Goal: Information Seeking & Learning: Learn about a topic

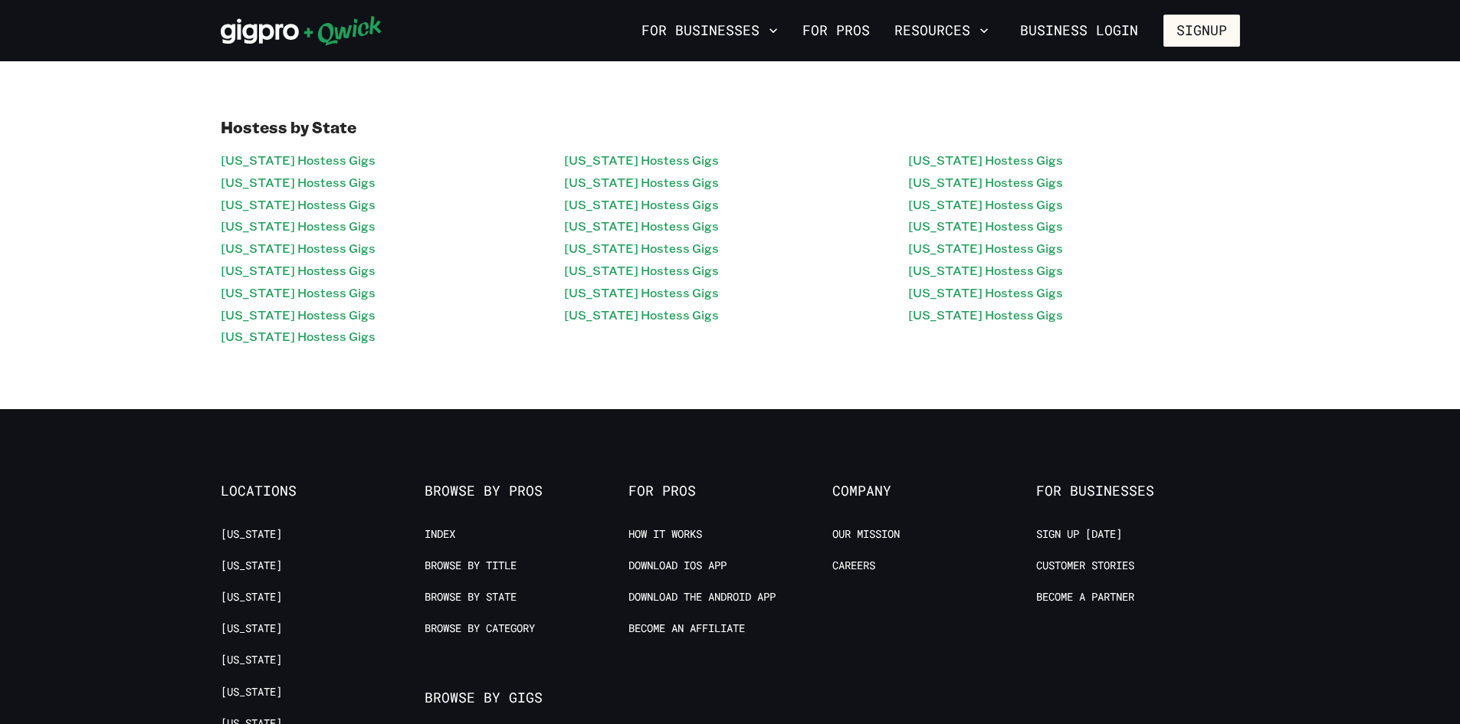
scroll to position [230, 0]
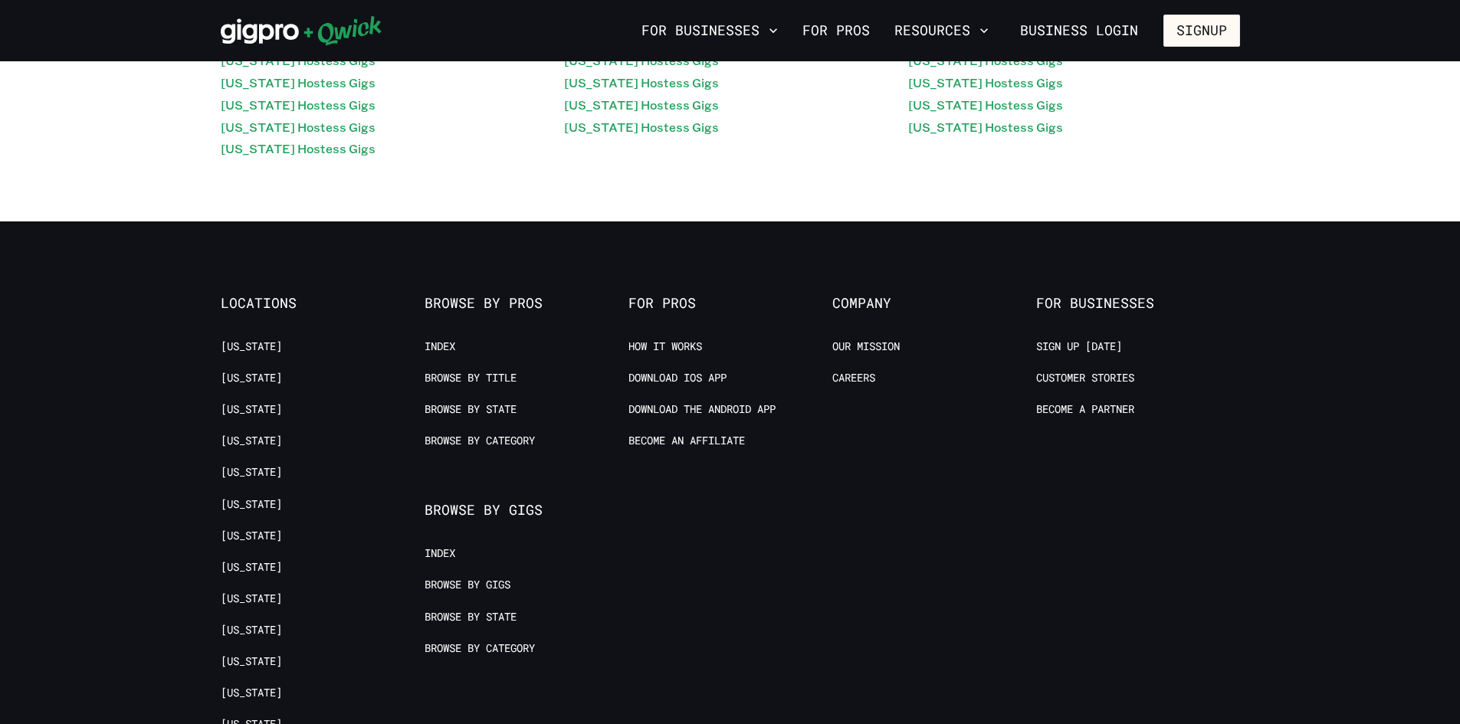
click at [466, 365] on ul "Index Browse by Title Browse by State Browse by Category" at bounding box center [518, 402] width 188 height 126
click at [466, 374] on link "Browse by Title" at bounding box center [470, 378] width 92 height 15
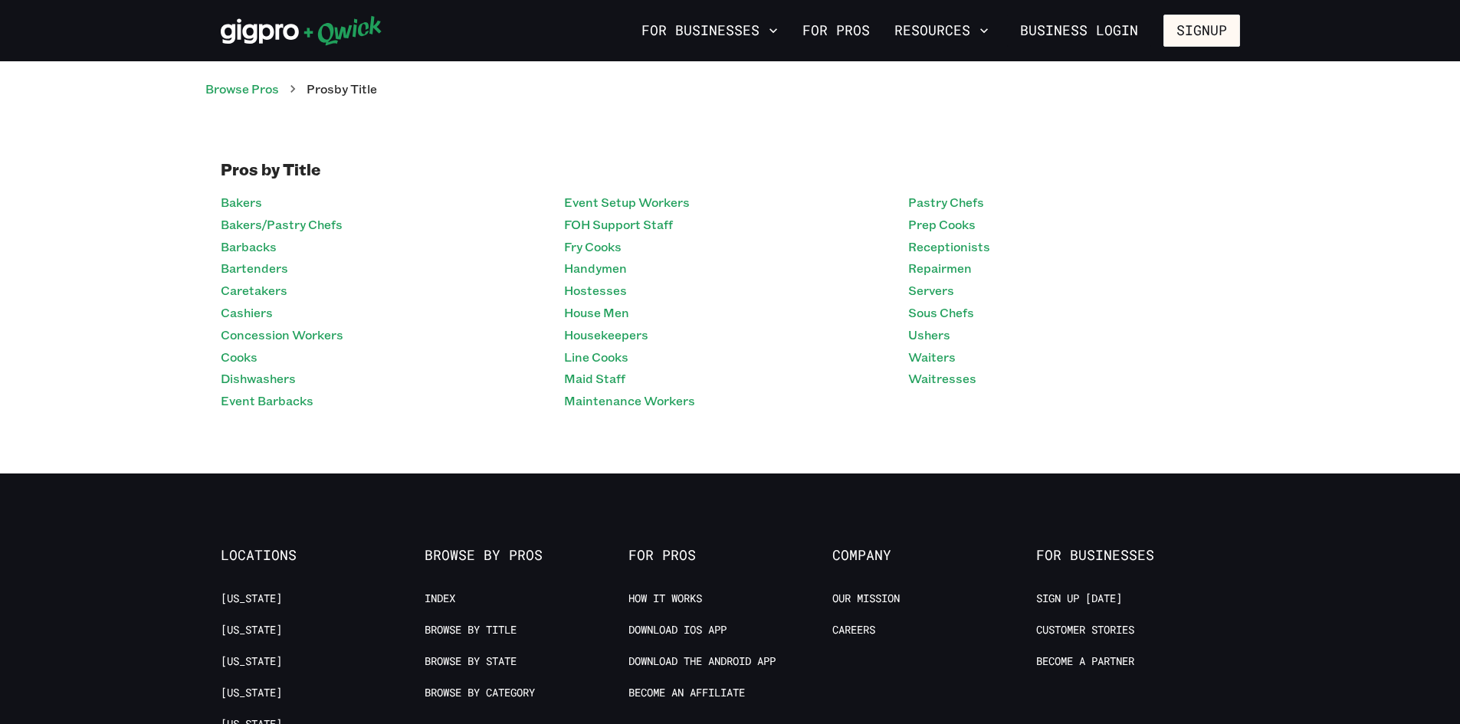
click at [496, 650] on ul "Index Browse by Title Browse by State Browse by Category" at bounding box center [518, 654] width 188 height 126
click at [497, 659] on link "Browse by State" at bounding box center [470, 661] width 92 height 15
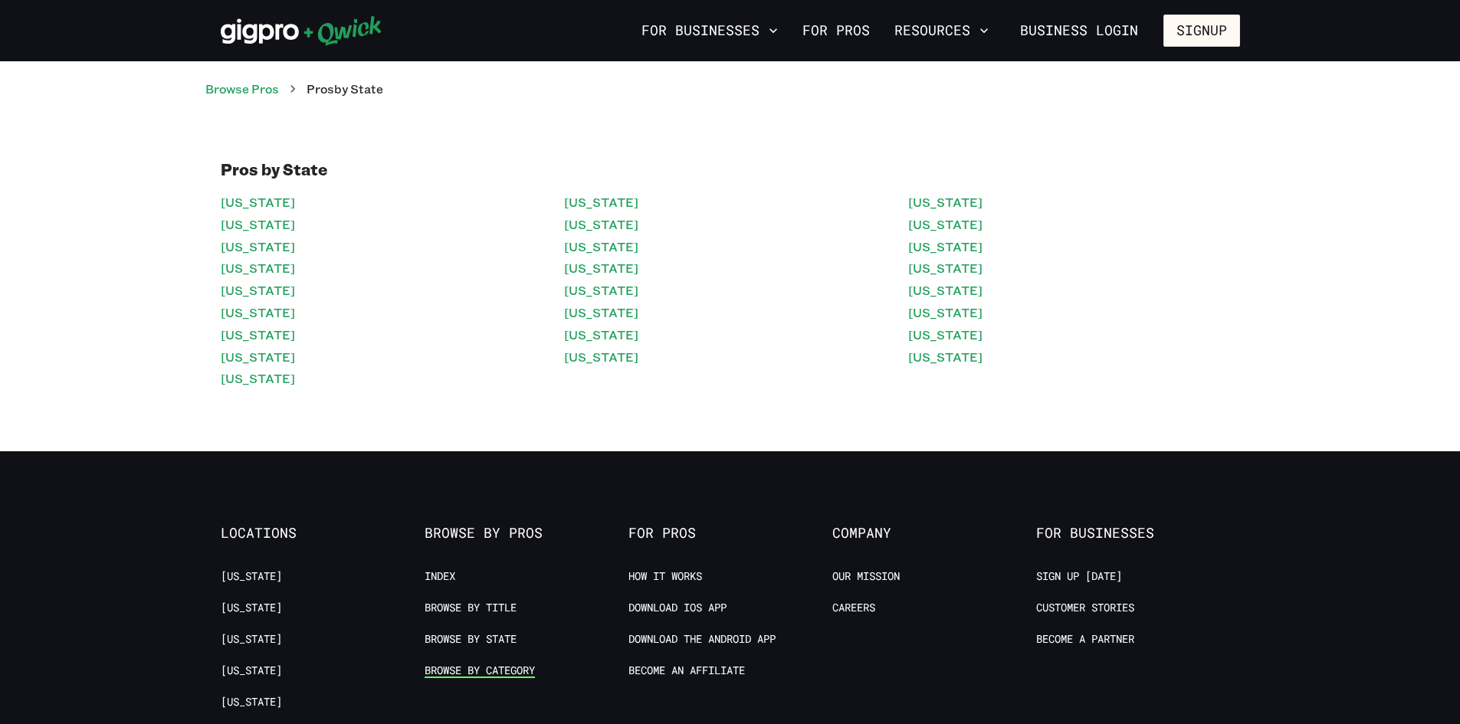
click at [500, 670] on link "Browse by Category" at bounding box center [479, 670] width 110 height 15
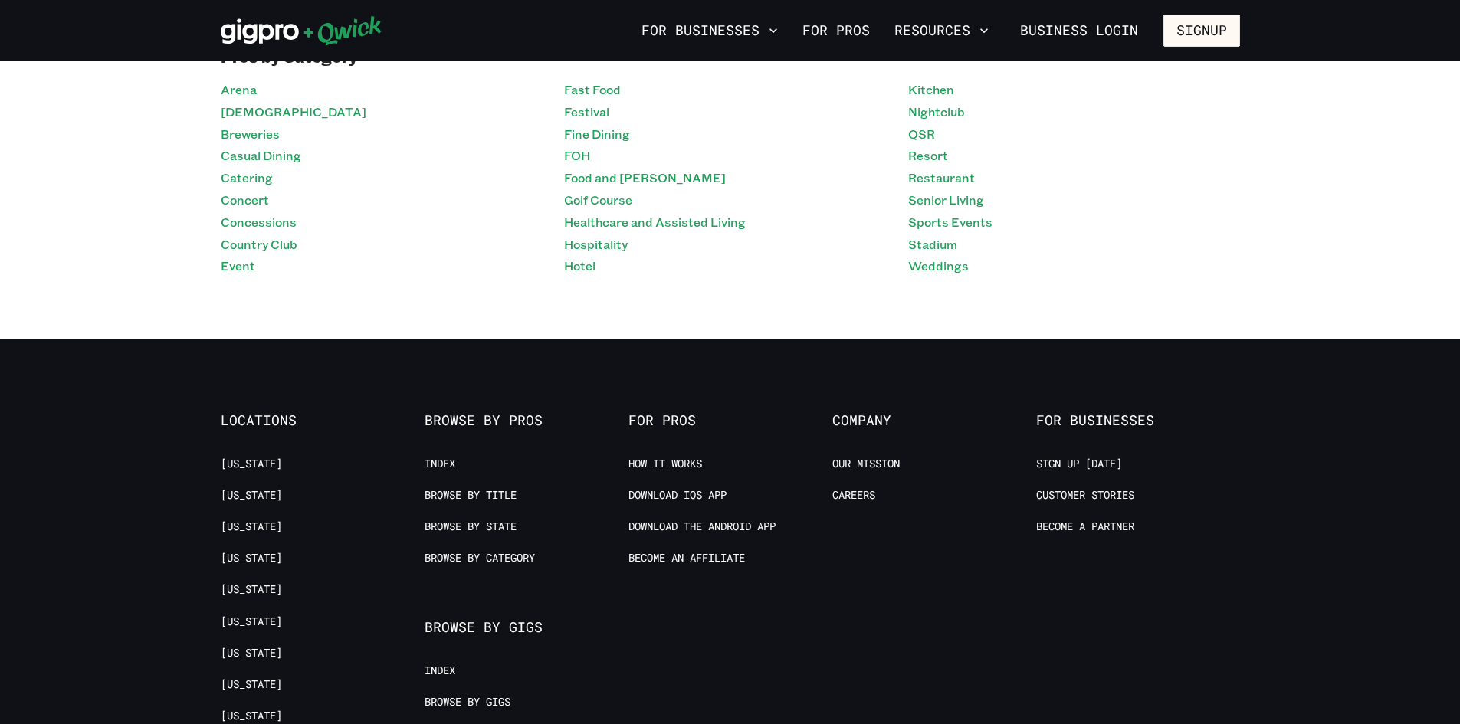
scroll to position [153, 0]
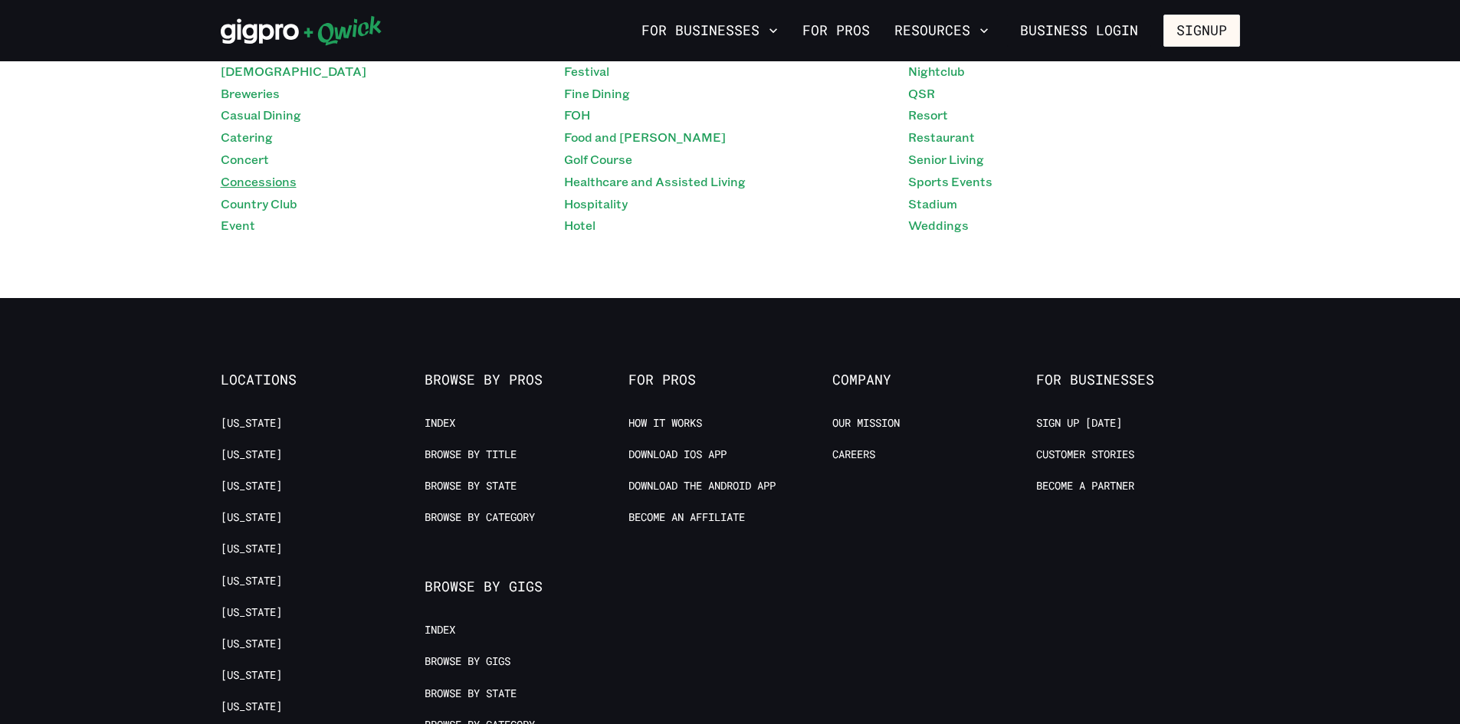
click at [246, 177] on link "Concessions" at bounding box center [259, 182] width 76 height 22
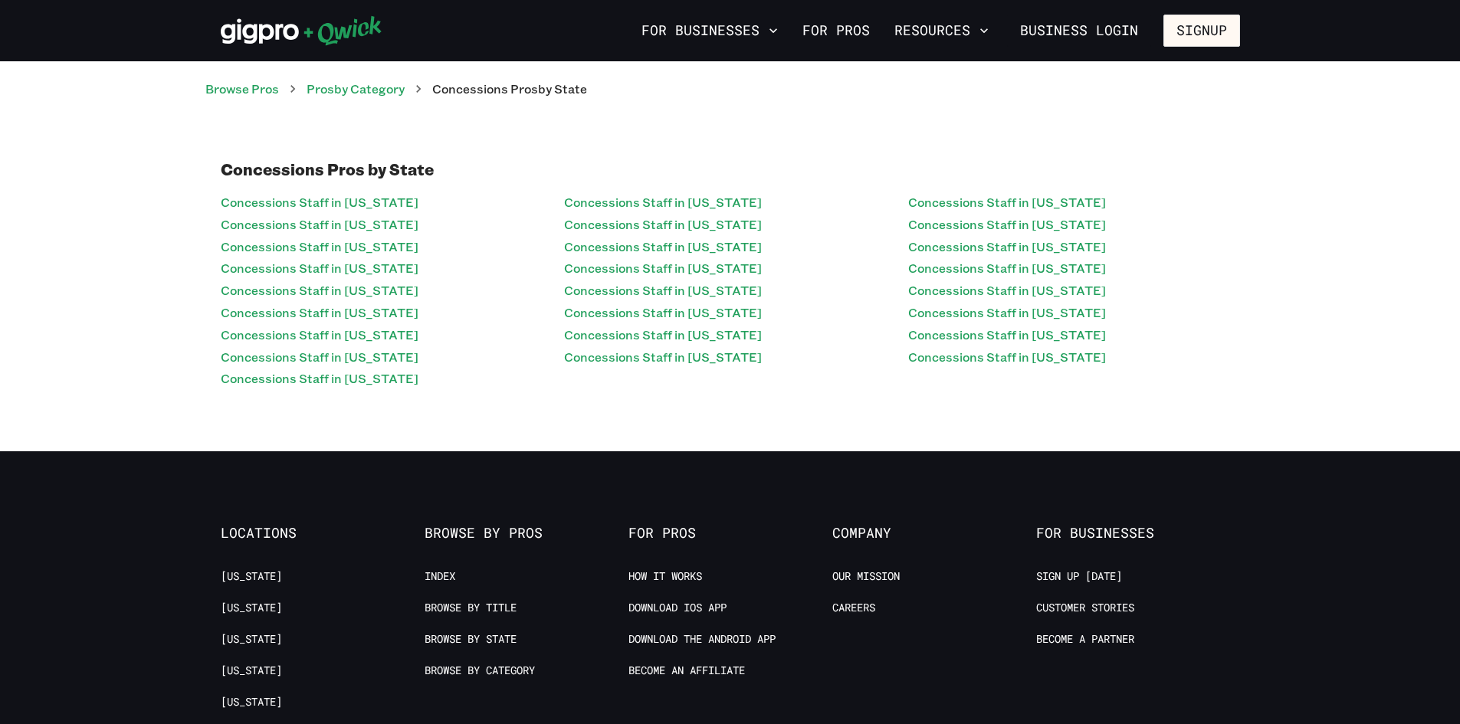
scroll to position [153, 0]
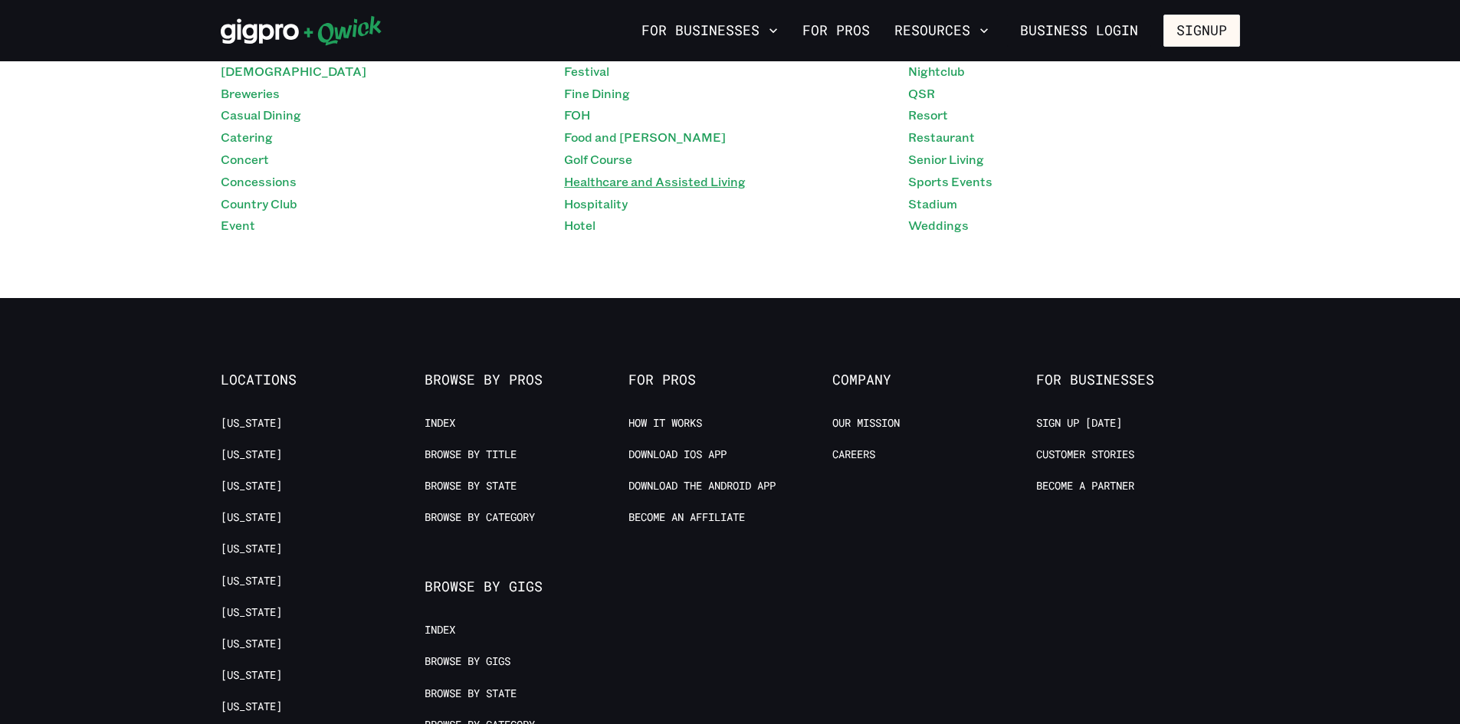
click at [598, 176] on link "Healthcare and Assisted Living" at bounding box center [655, 182] width 182 height 22
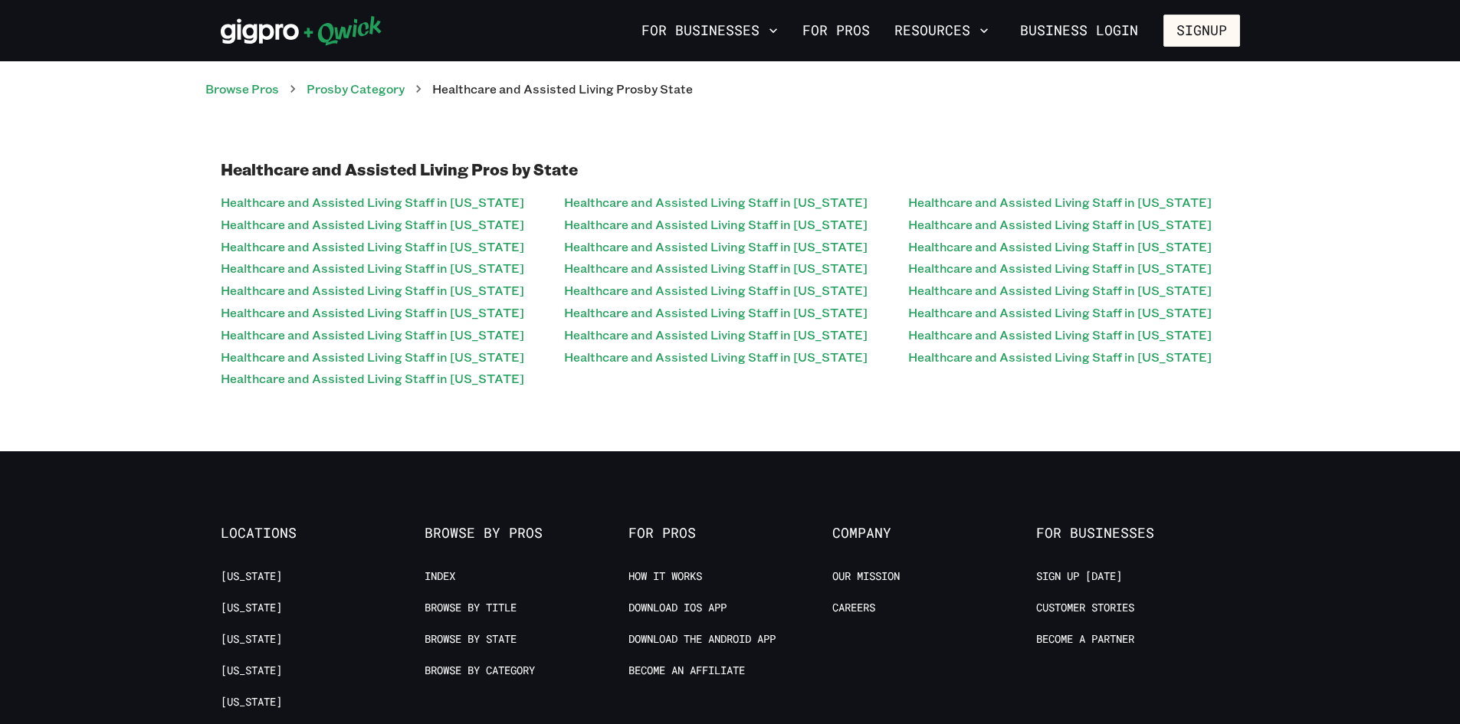
scroll to position [153, 0]
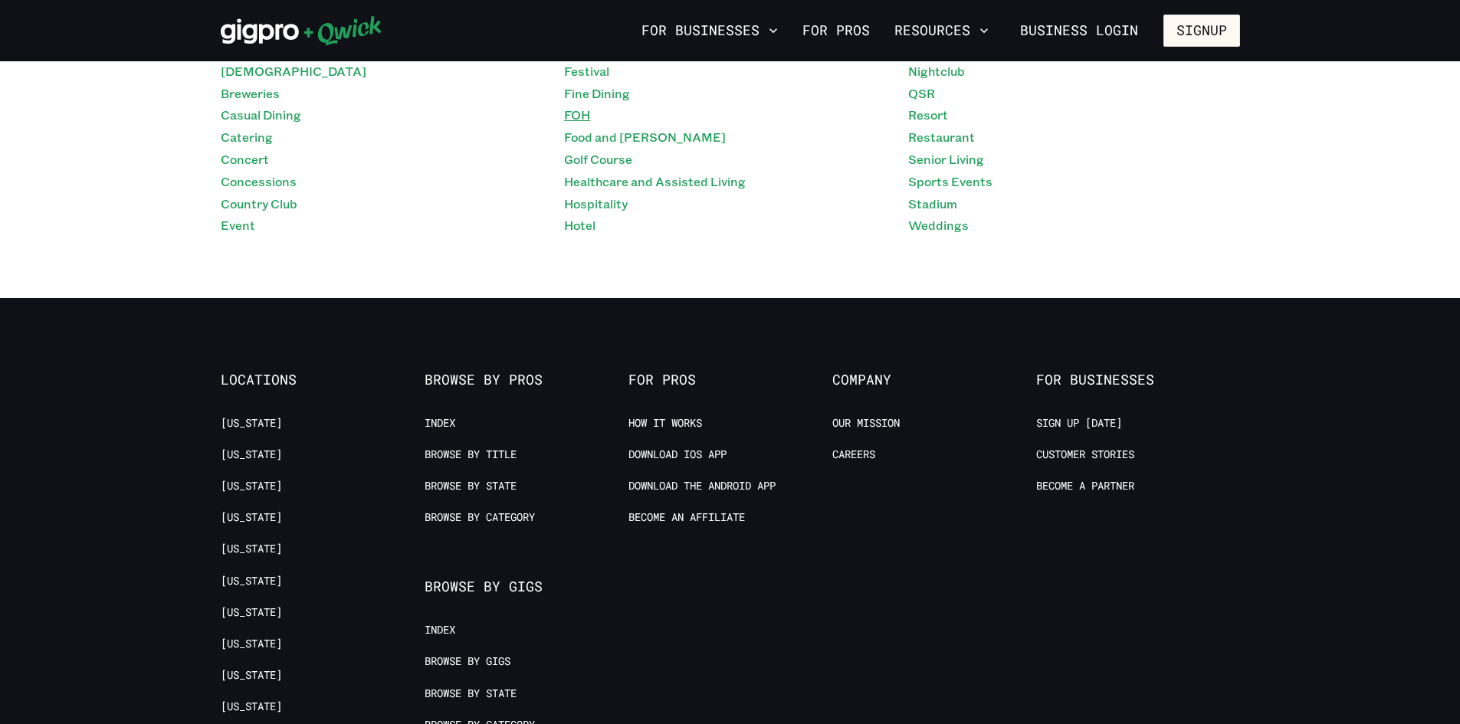
click at [583, 117] on link "FOH" at bounding box center [577, 115] width 26 height 22
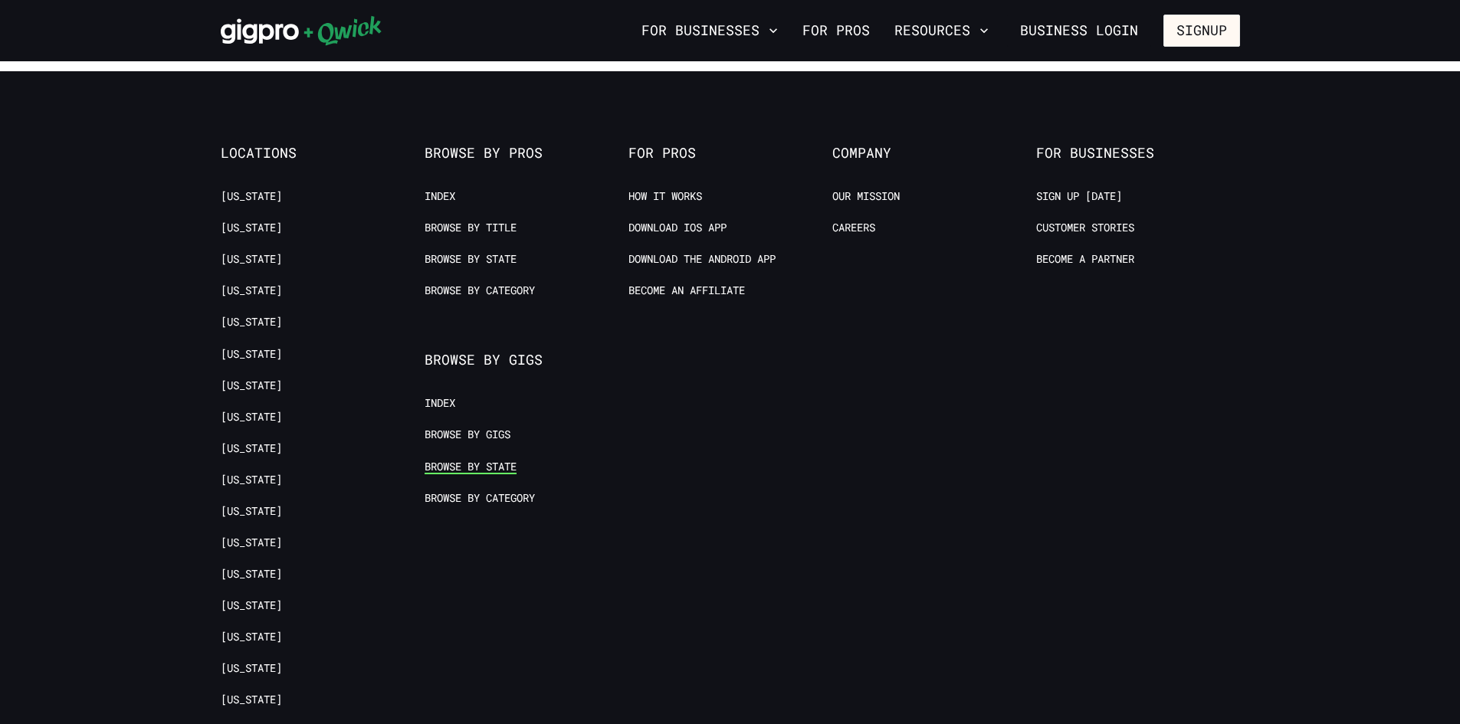
scroll to position [383, 0]
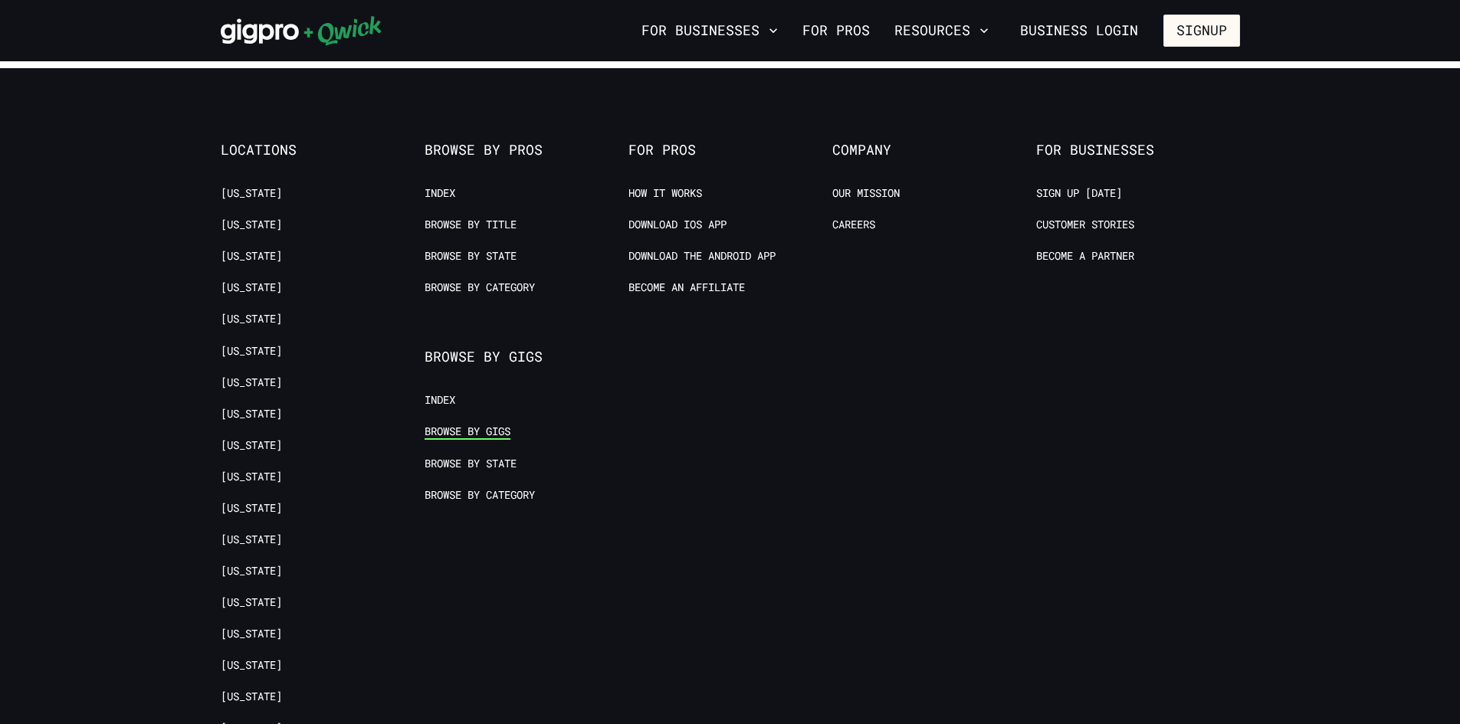
click at [480, 432] on link "Browse by Gigs" at bounding box center [467, 431] width 86 height 15
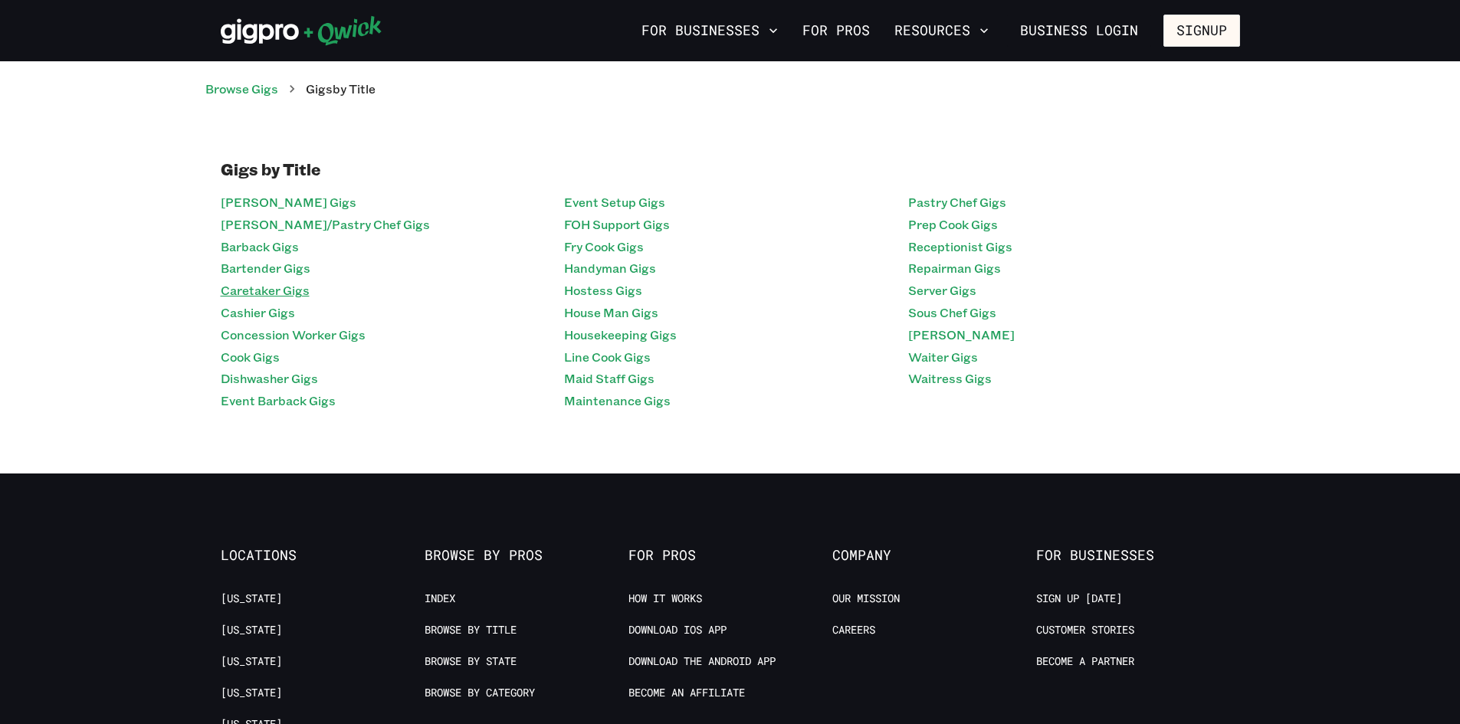
click at [260, 288] on link "Caretaker Gigs" at bounding box center [265, 291] width 89 height 22
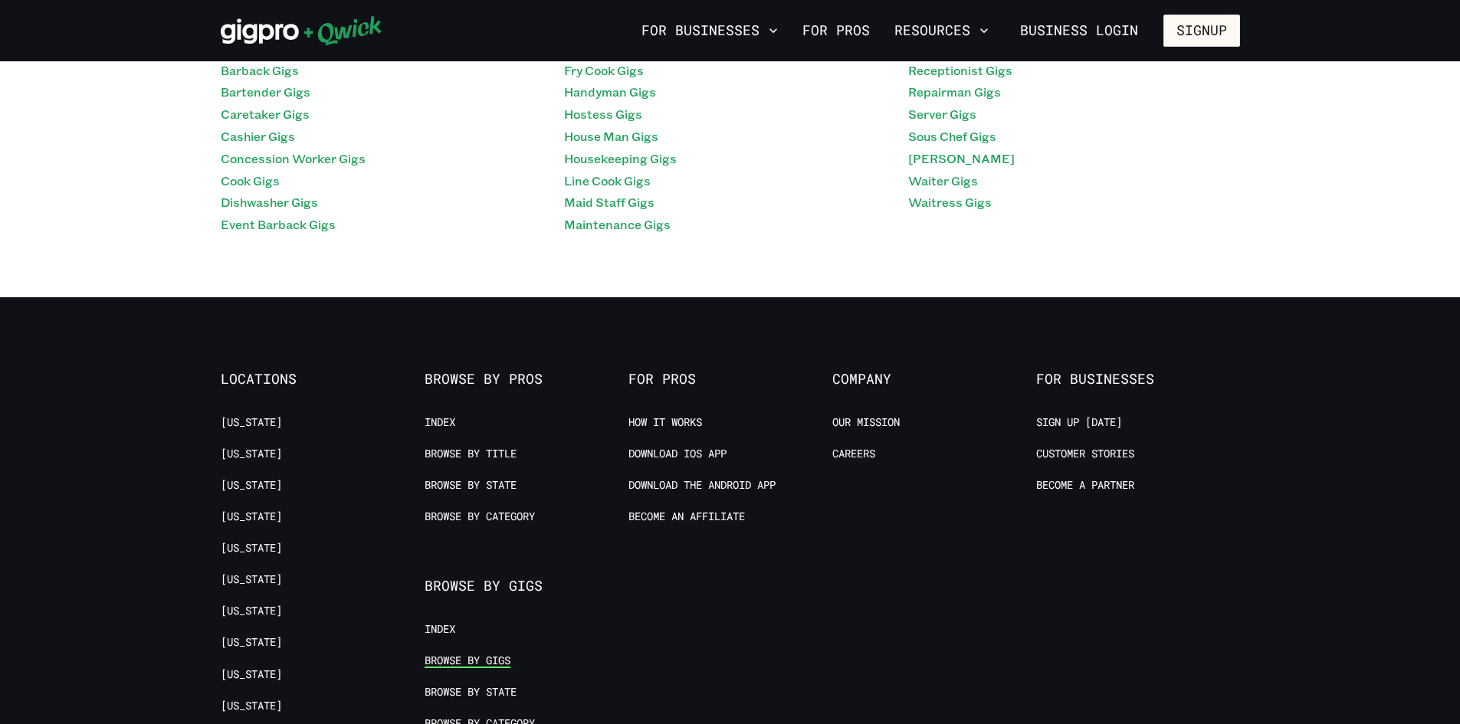
scroll to position [230, 0]
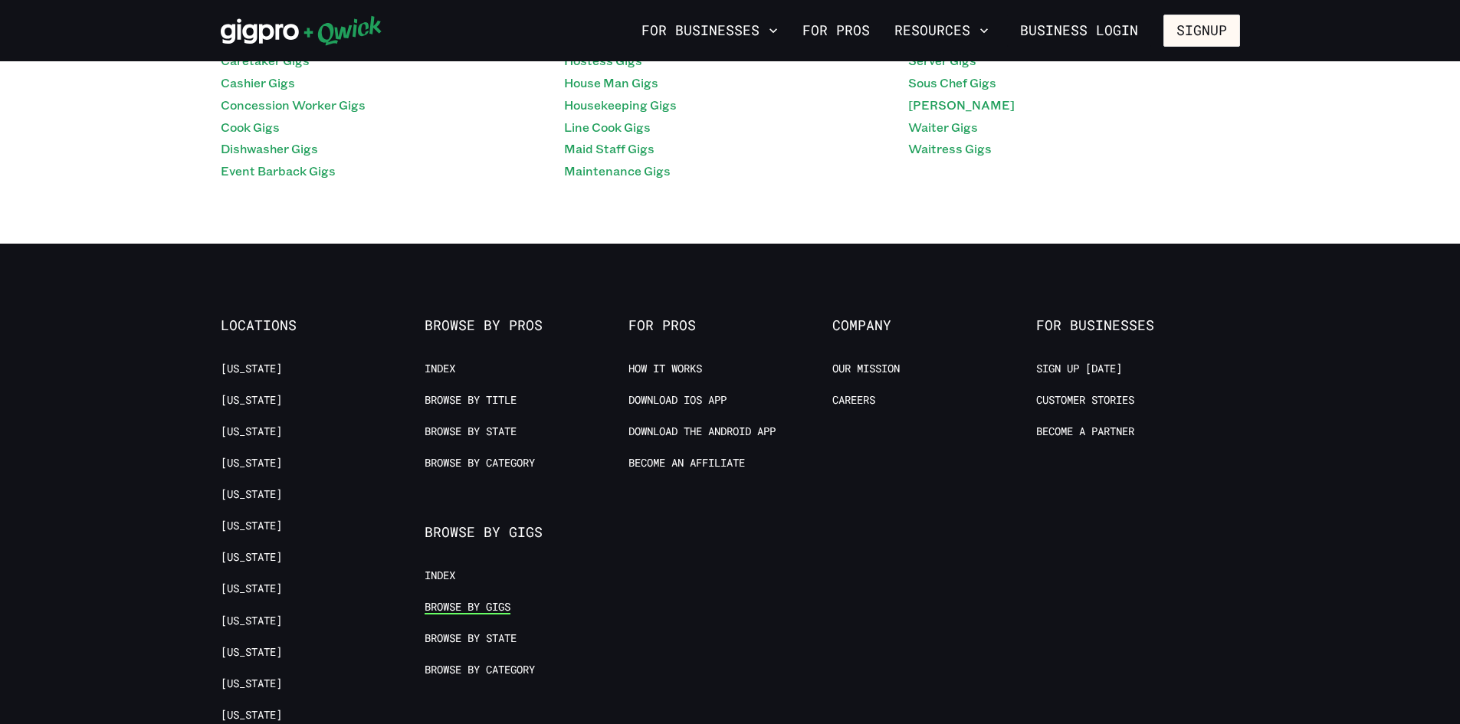
click at [496, 608] on link "Browse by Gigs" at bounding box center [467, 607] width 86 height 15
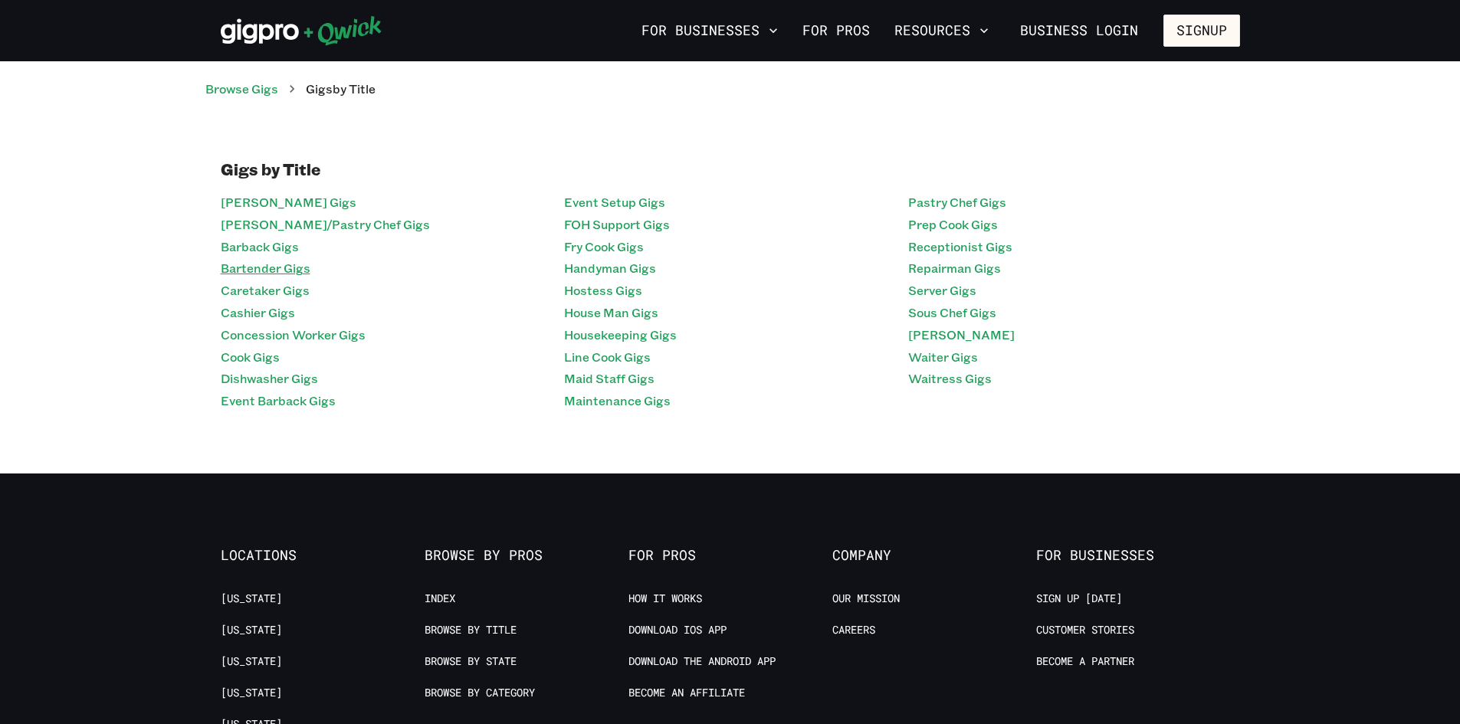
click at [278, 263] on link "Bartender Gigs" at bounding box center [266, 268] width 90 height 22
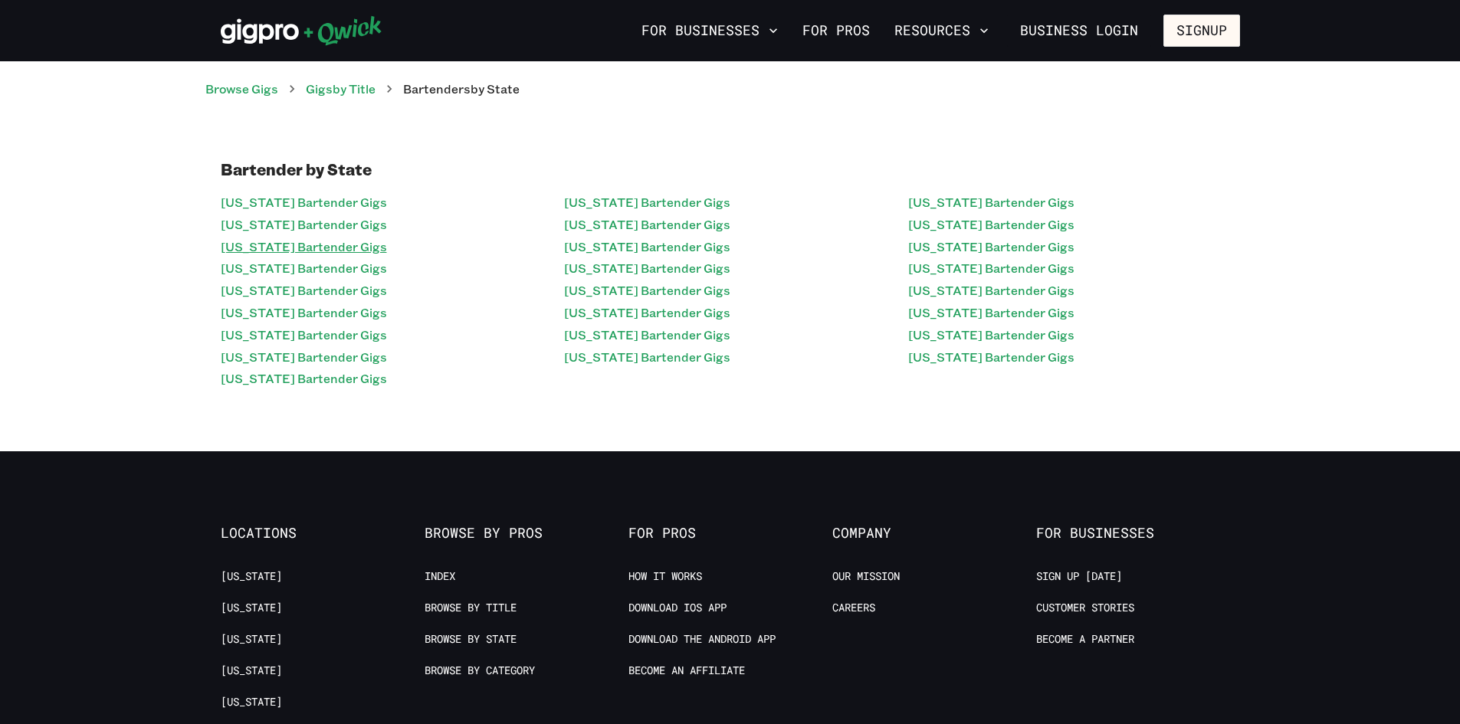
click at [323, 244] on link "[US_STATE] Bartender Gigs" at bounding box center [304, 247] width 166 height 22
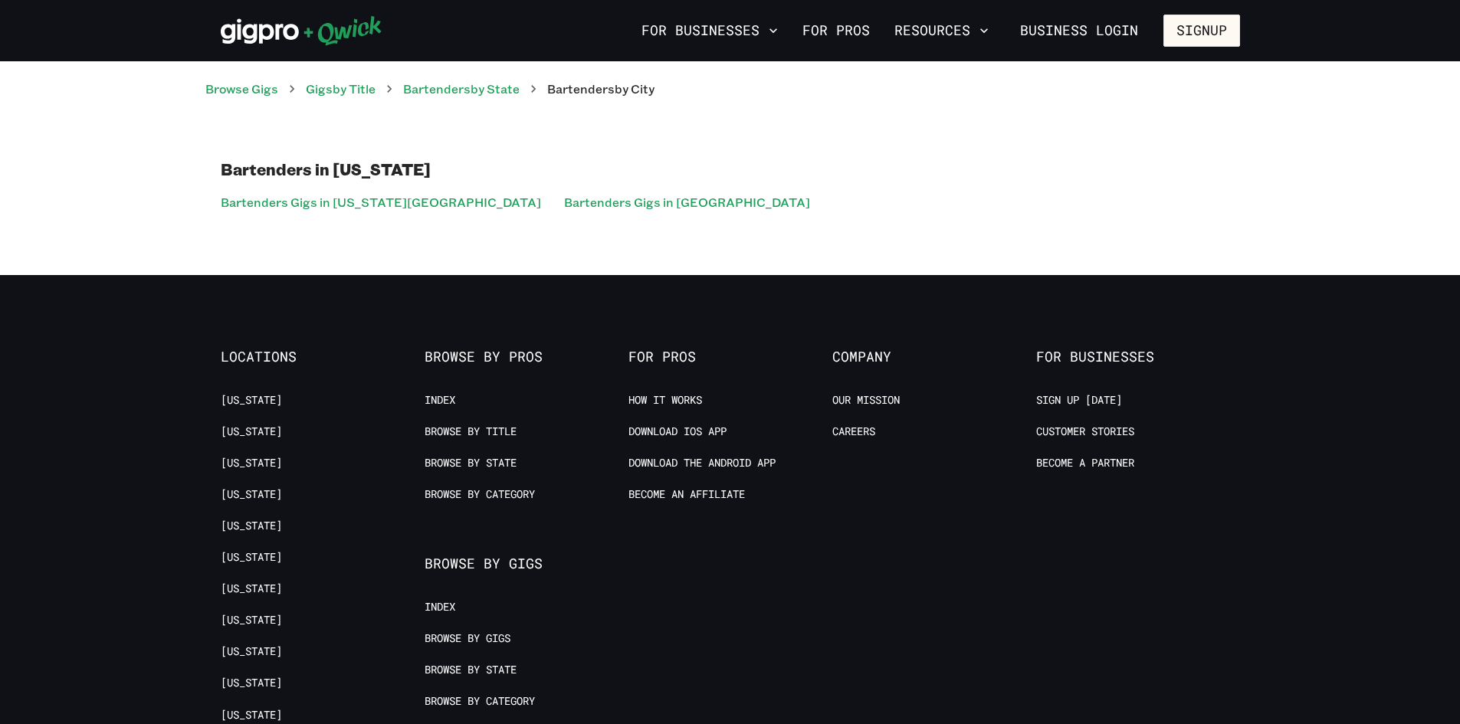
drag, startPoint x: 640, startPoint y: 254, endPoint x: 644, endPoint y: 243, distance: 11.4
click at [640, 253] on div "Bartenders in [US_STATE] Bartenders Gigs in [US_STATE][GEOGRAPHIC_DATA] Bartend…" at bounding box center [730, 186] width 1460 height 177
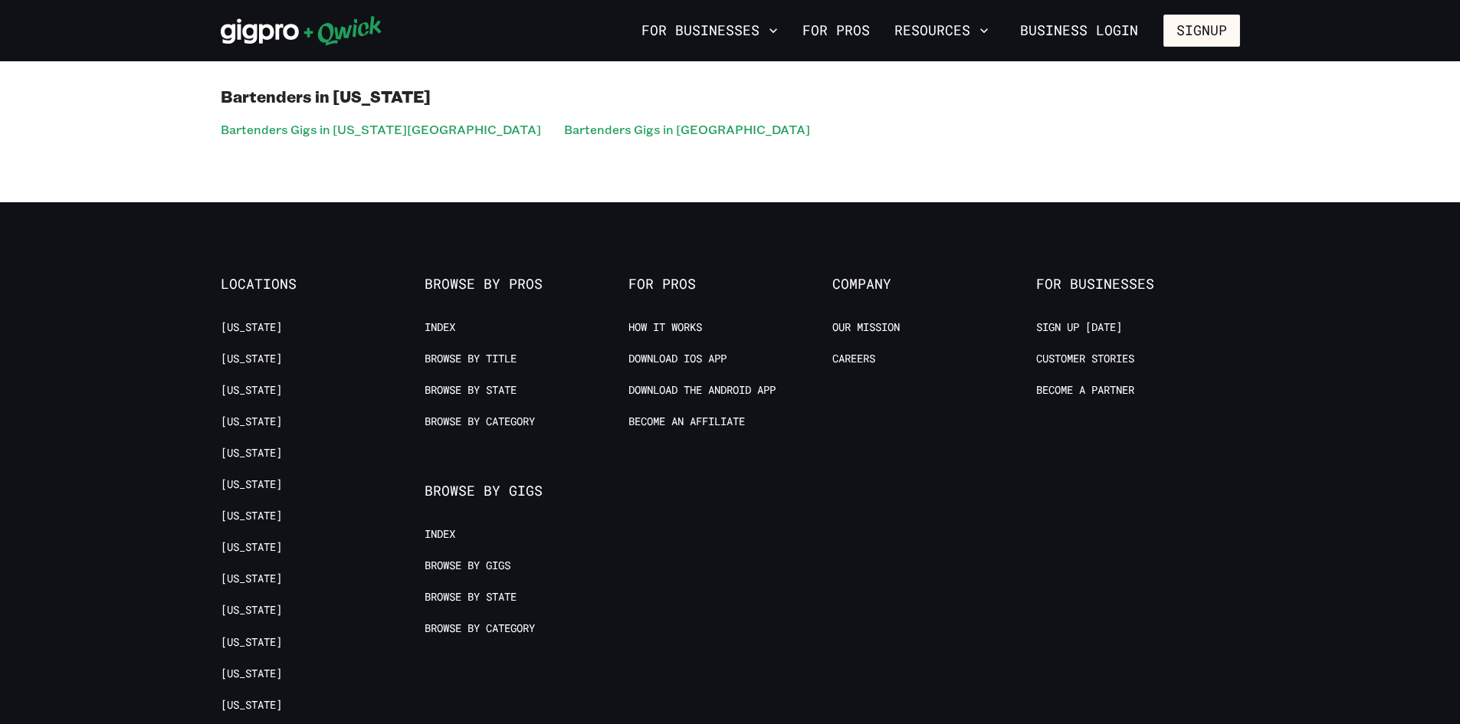
scroll to position [77, 0]
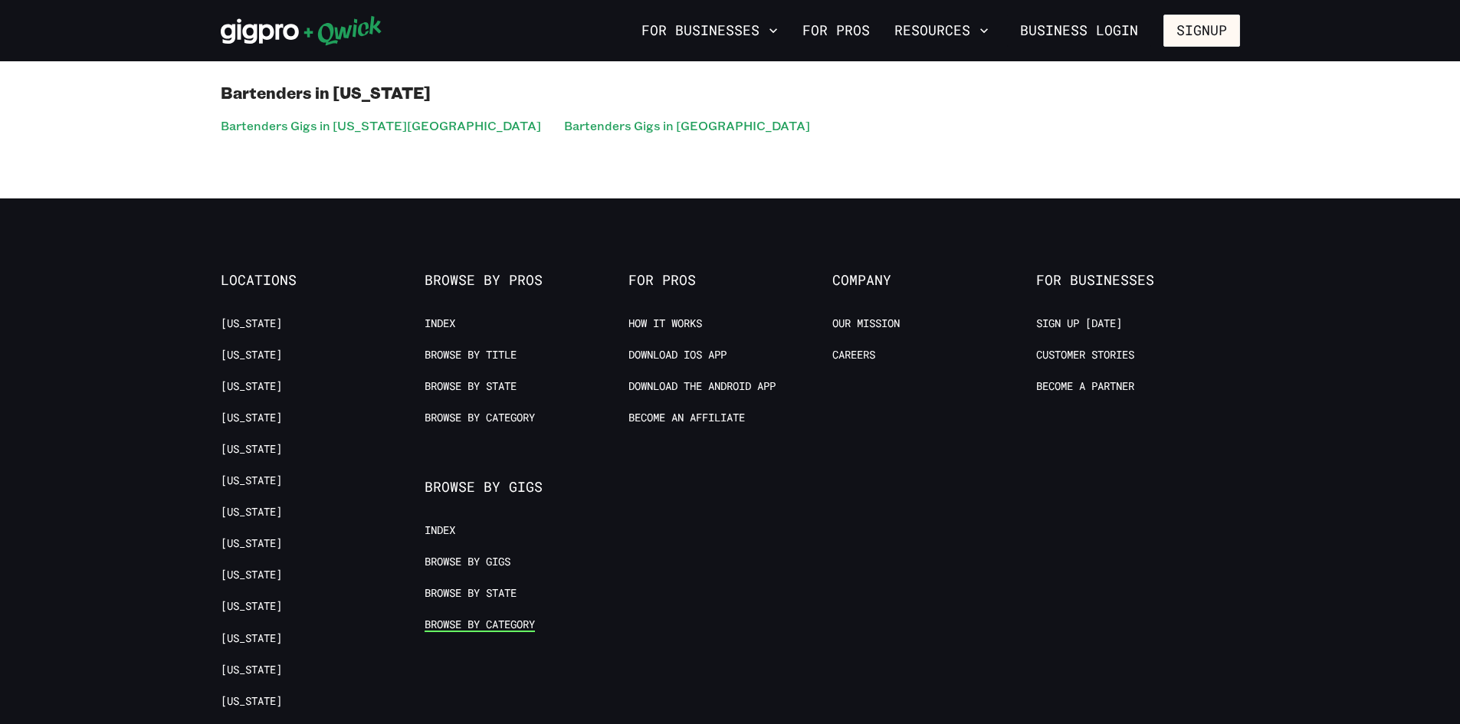
click at [506, 627] on link "Browse by Category" at bounding box center [479, 625] width 110 height 15
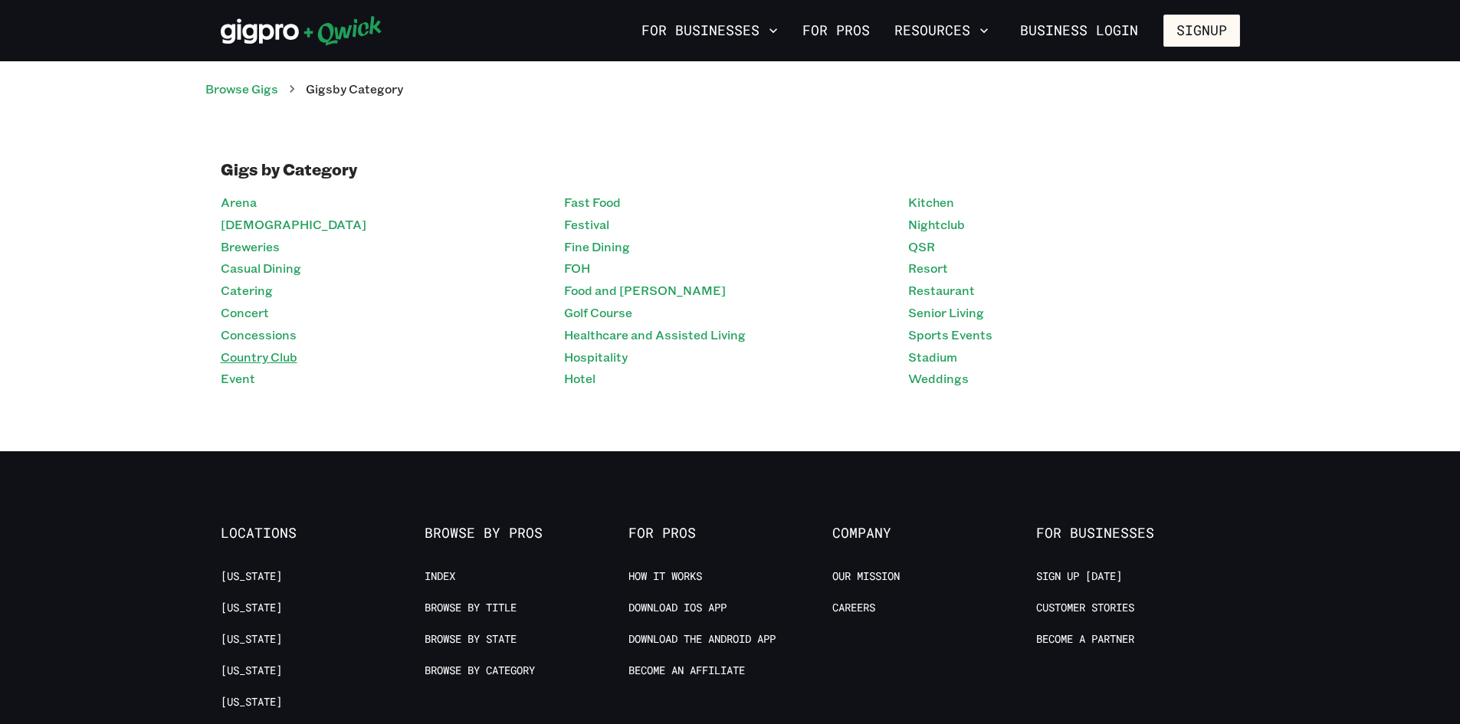
click at [247, 355] on link "Country Club" at bounding box center [259, 357] width 77 height 22
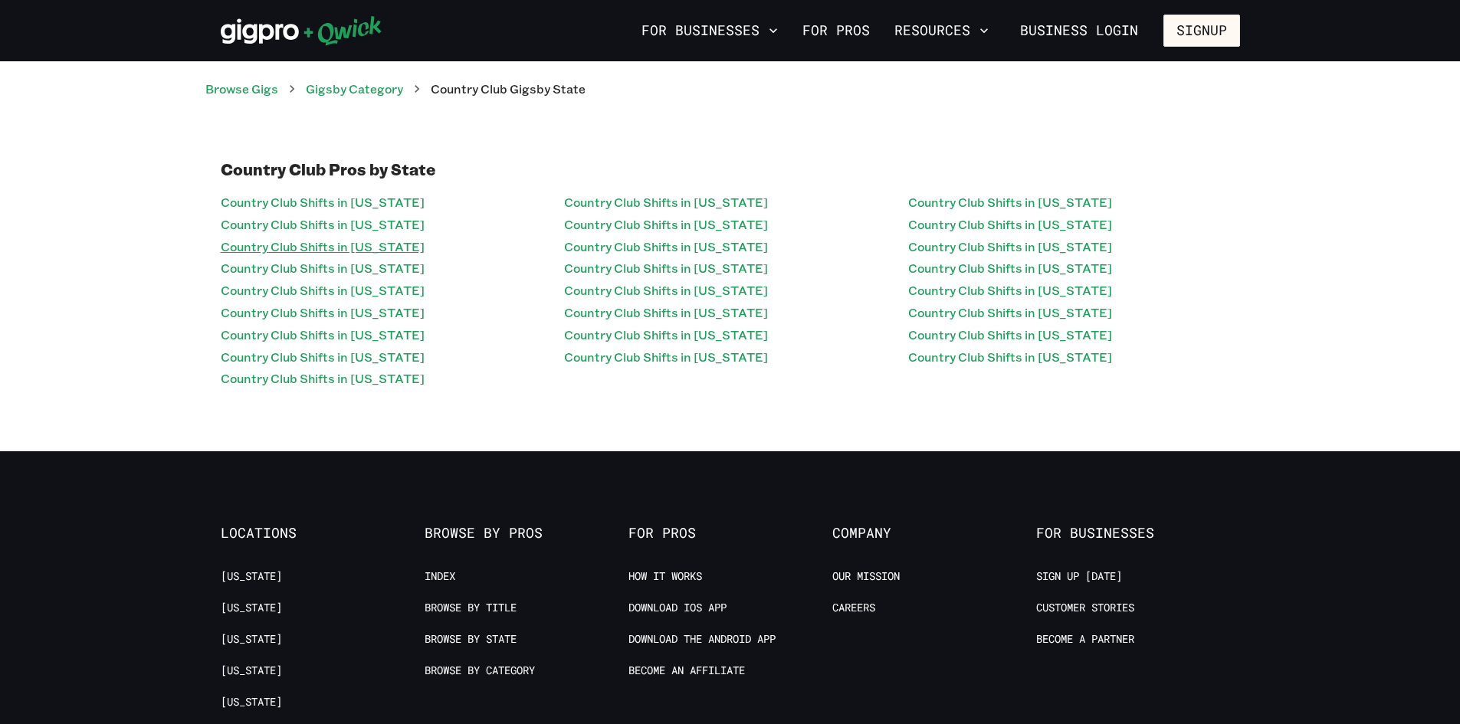
click at [267, 248] on link "Country Club Shifts in [US_STATE]" at bounding box center [323, 247] width 204 height 22
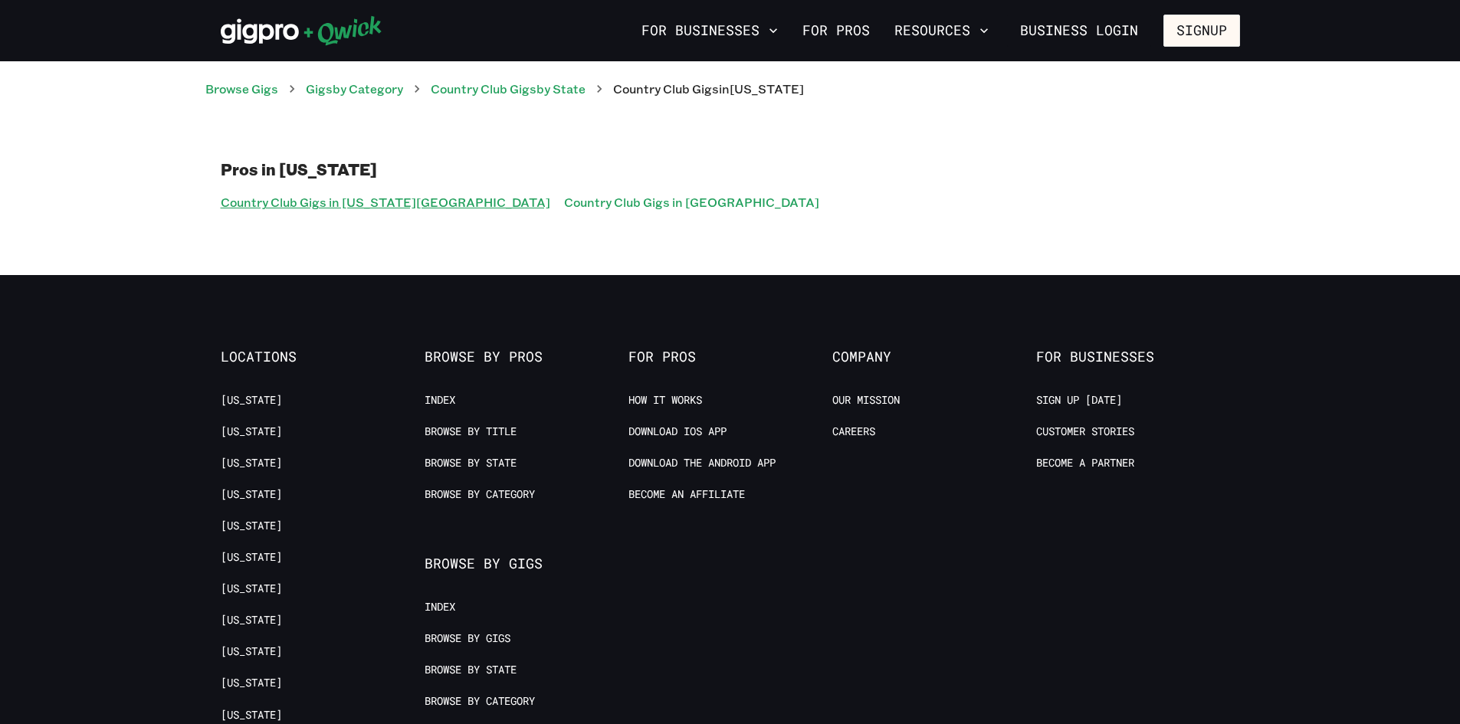
click at [339, 200] on link "Country Club Gigs in [US_STATE][GEOGRAPHIC_DATA]" at bounding box center [385, 203] width 329 height 22
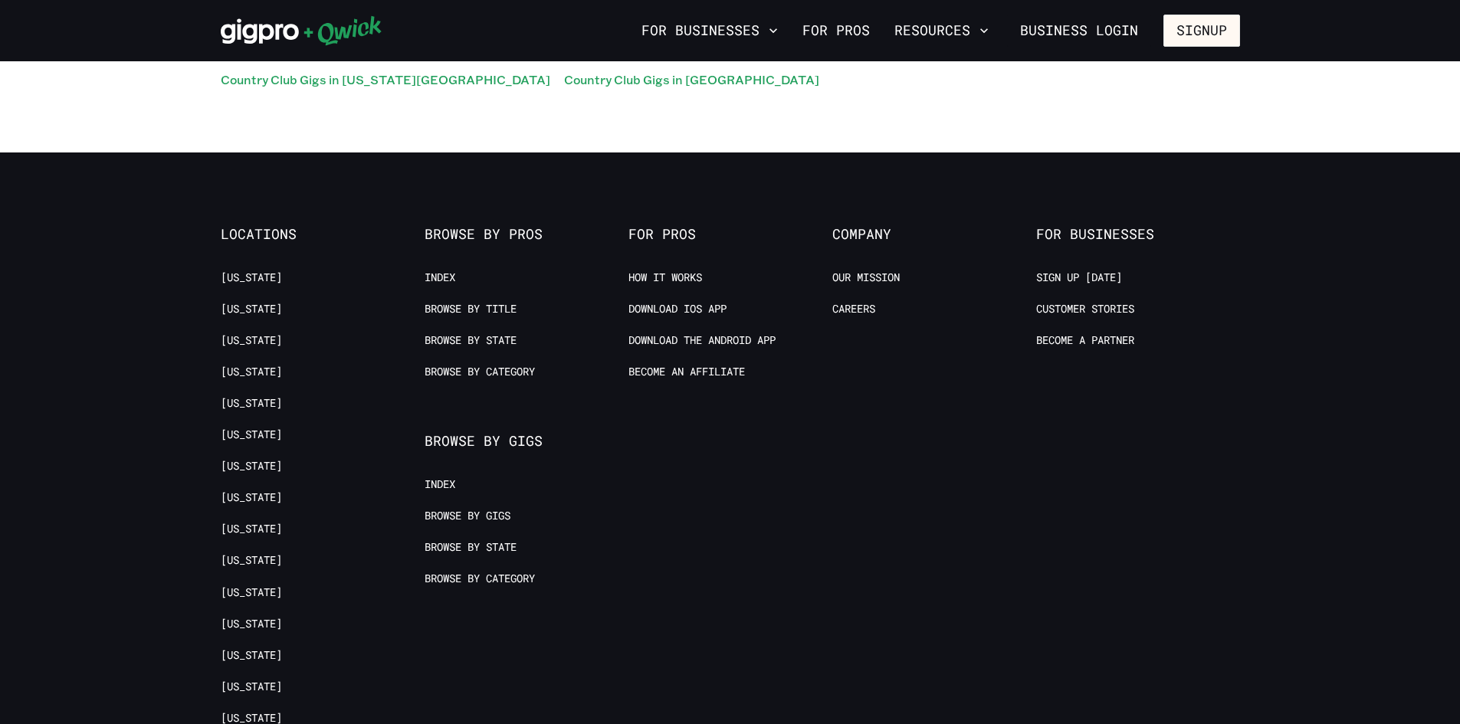
scroll to position [153, 0]
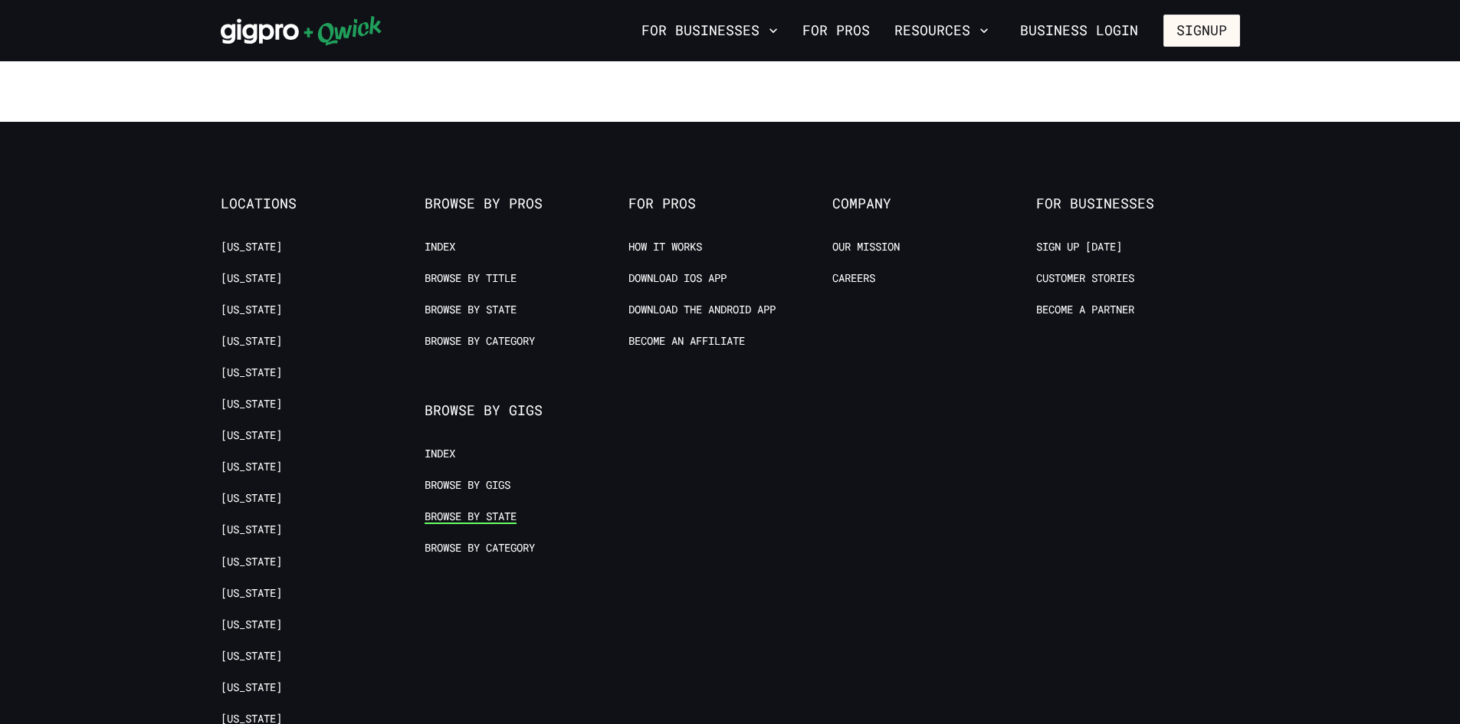
click at [500, 523] on link "Browse by State" at bounding box center [470, 516] width 92 height 15
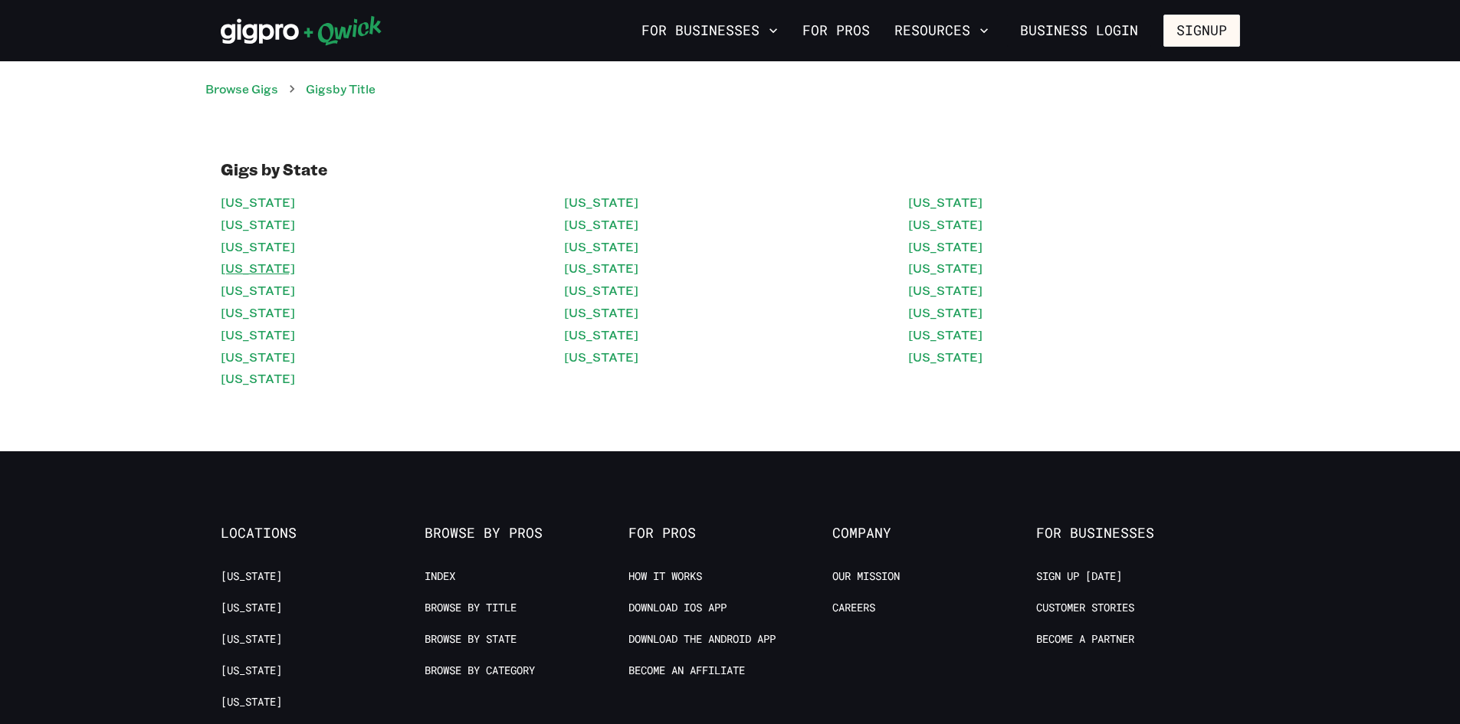
click at [295, 270] on link "[US_STATE]" at bounding box center [258, 268] width 74 height 22
click at [612, 254] on link "[US_STATE]" at bounding box center [601, 247] width 74 height 22
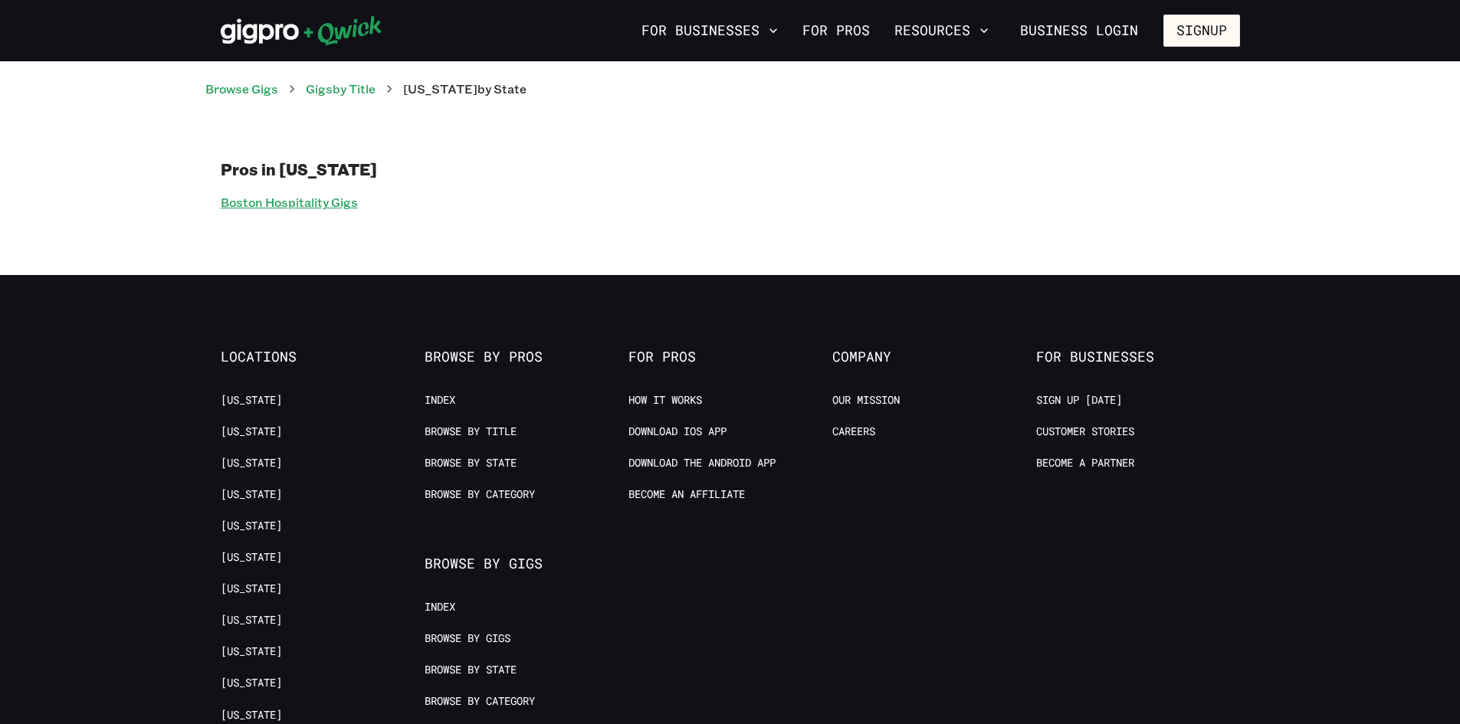
click at [311, 208] on link "Boston Hospitality Gigs" at bounding box center [289, 203] width 137 height 22
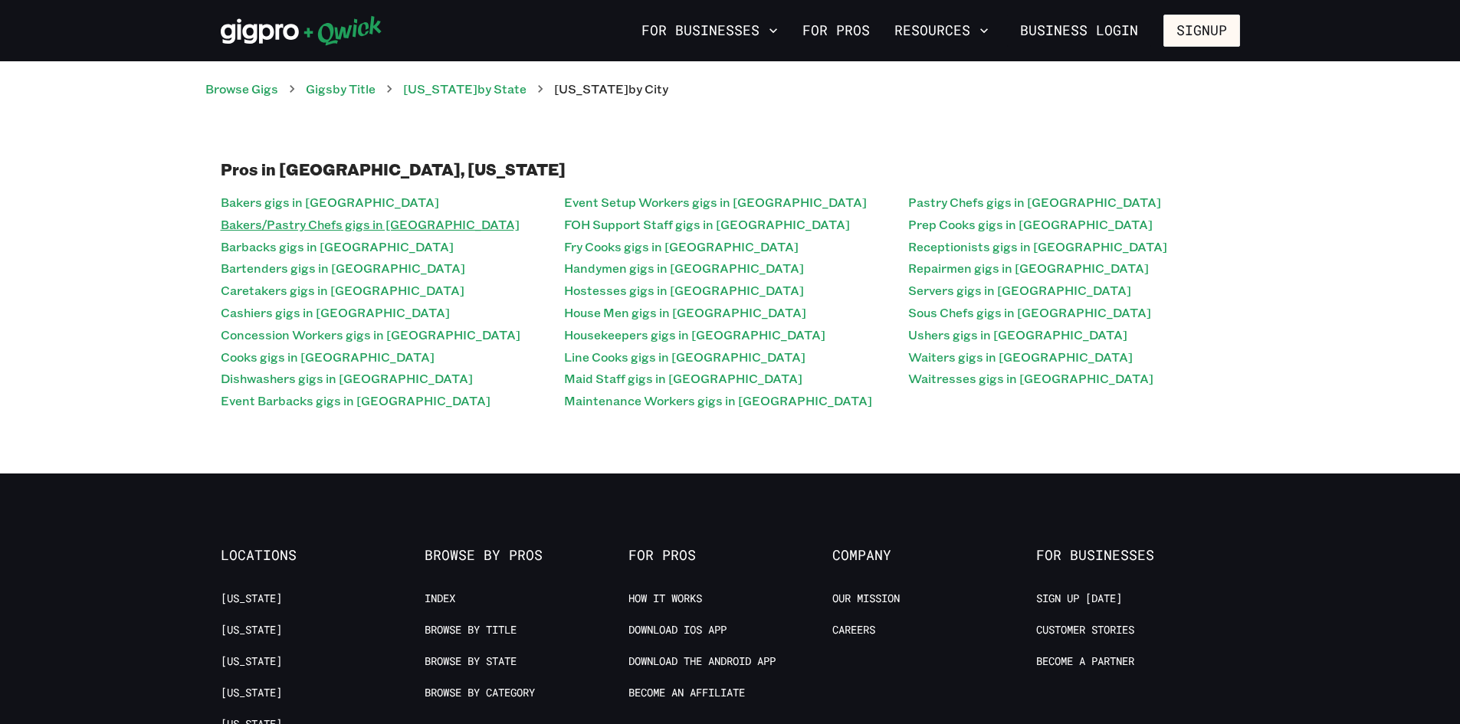
click at [326, 221] on link "Bakers/Pastry Chefs gigs in [GEOGRAPHIC_DATA]" at bounding box center [370, 225] width 299 height 22
drag, startPoint x: 93, startPoint y: 328, endPoint x: 125, endPoint y: 325, distance: 31.6
click at [93, 328] on div "Pros in [GEOGRAPHIC_DATA], [US_STATE] Bakers gigs in [GEOGRAPHIC_DATA] Bakers/P…" at bounding box center [730, 285] width 1460 height 375
